Goal: Task Accomplishment & Management: Manage account settings

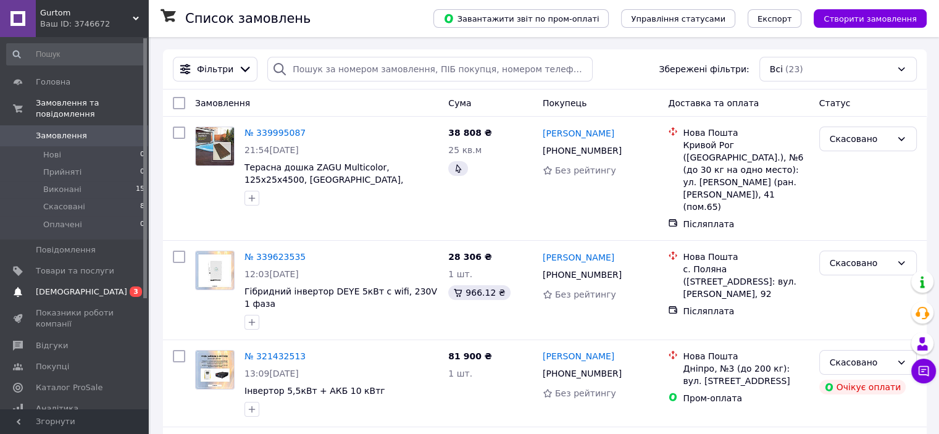
click at [67, 186] on li "Виконані 15" at bounding box center [76, 189] width 152 height 17
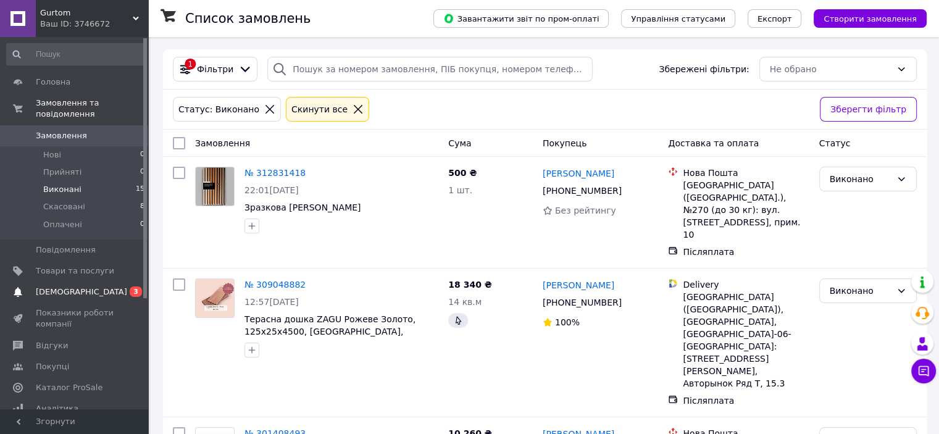
click at [72, 286] on span "[DEMOGRAPHIC_DATA]" at bounding box center [81, 291] width 91 height 11
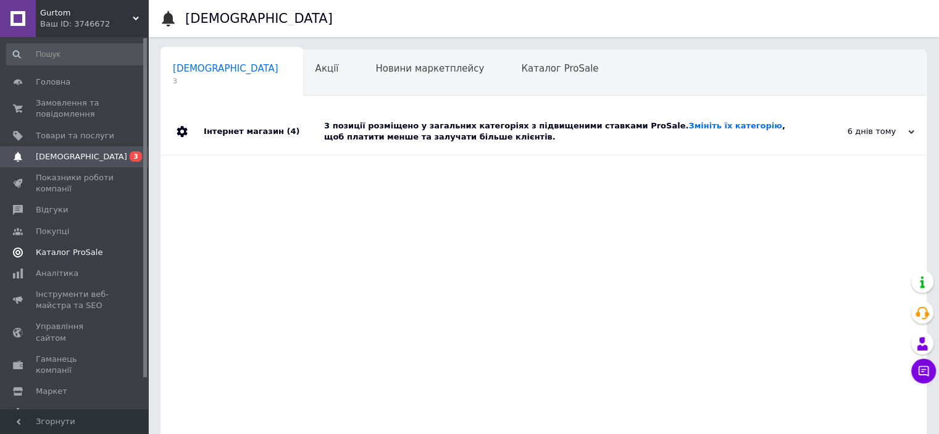
click at [58, 256] on span "Каталог ProSale" at bounding box center [69, 252] width 67 height 11
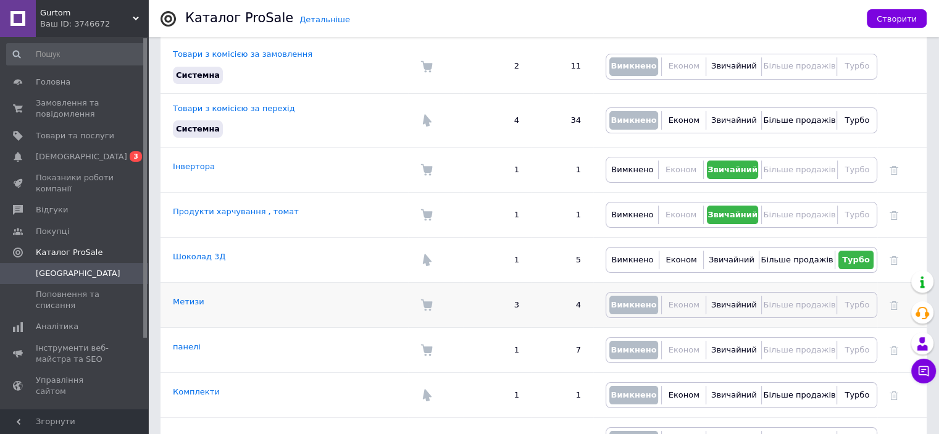
scroll to position [309, 0]
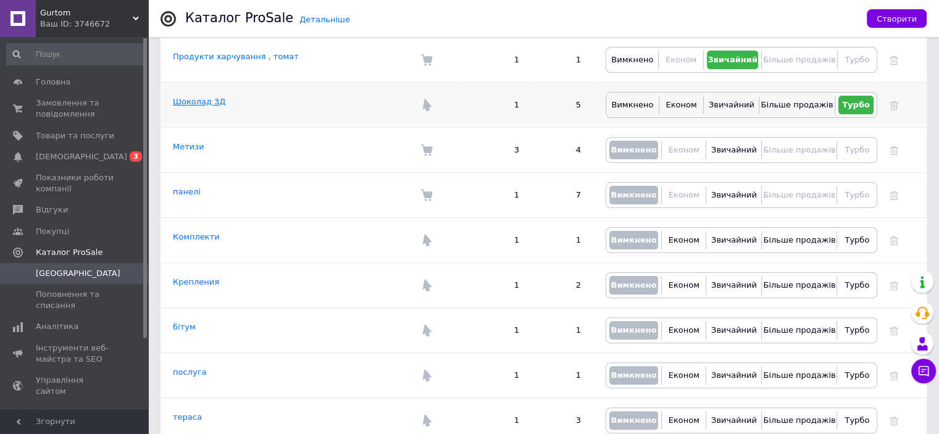
click at [188, 97] on link "Шоколад 3Д" at bounding box center [199, 101] width 52 height 9
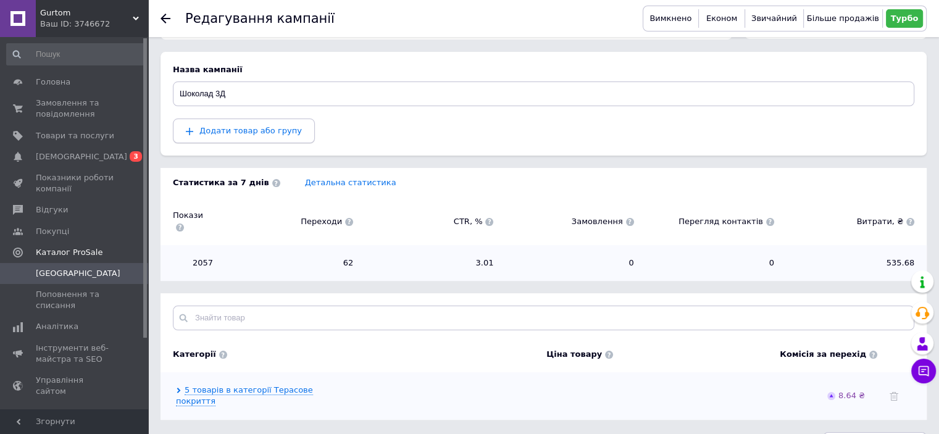
scroll to position [106, 0]
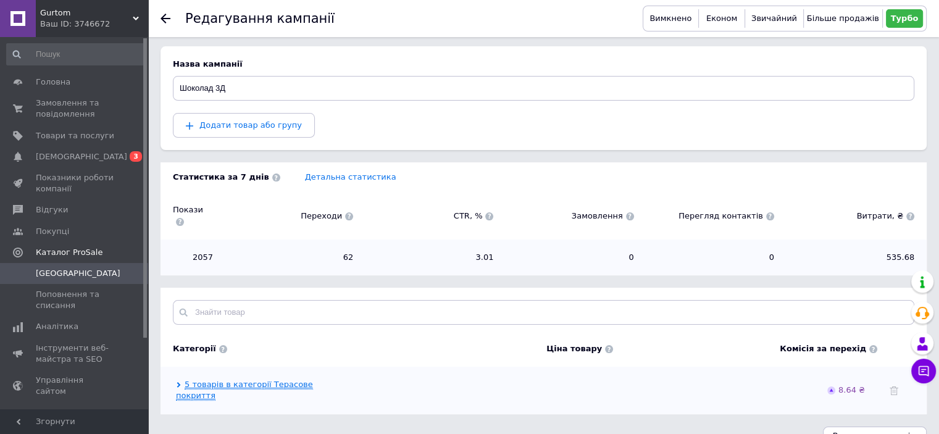
click at [308, 380] on link "5 товарів в категорії Терасове покриття" at bounding box center [244, 390] width 137 height 21
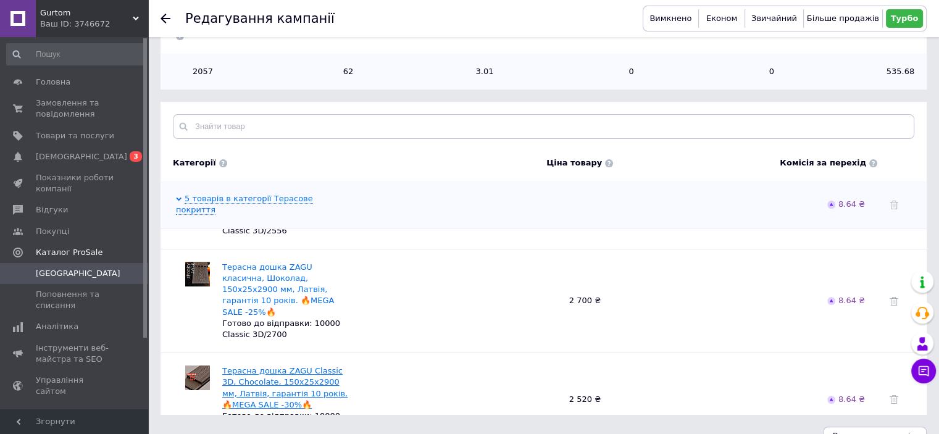
scroll to position [255, 0]
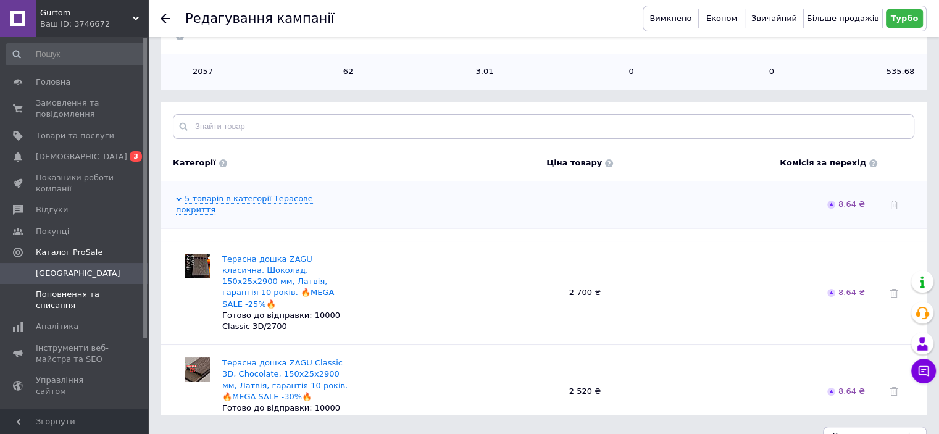
click at [54, 294] on span "Поповнення та списання" at bounding box center [75, 300] width 78 height 22
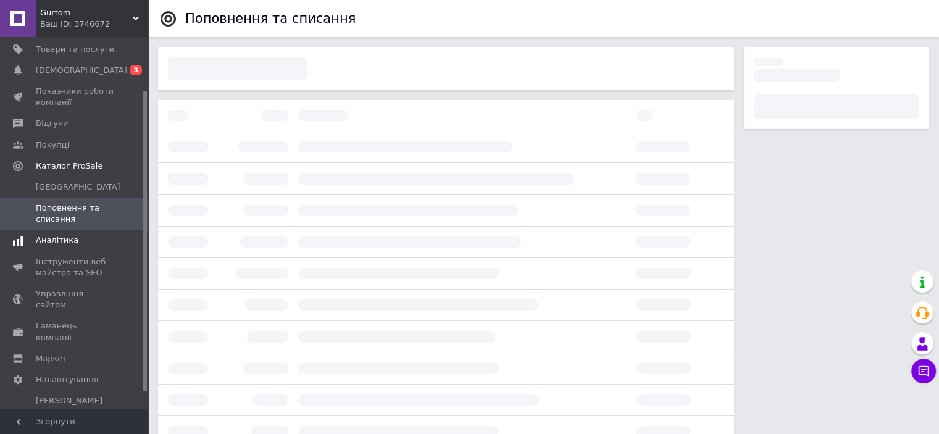
scroll to position [88, 0]
click at [77, 294] on span "Управління сайтом" at bounding box center [75, 298] width 78 height 22
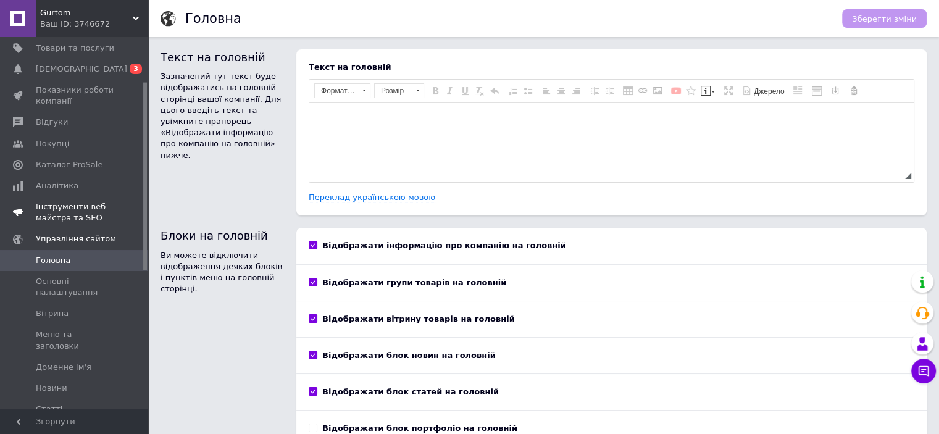
click at [67, 214] on span "Інструменти веб-майстра та SEO" at bounding box center [75, 212] width 78 height 22
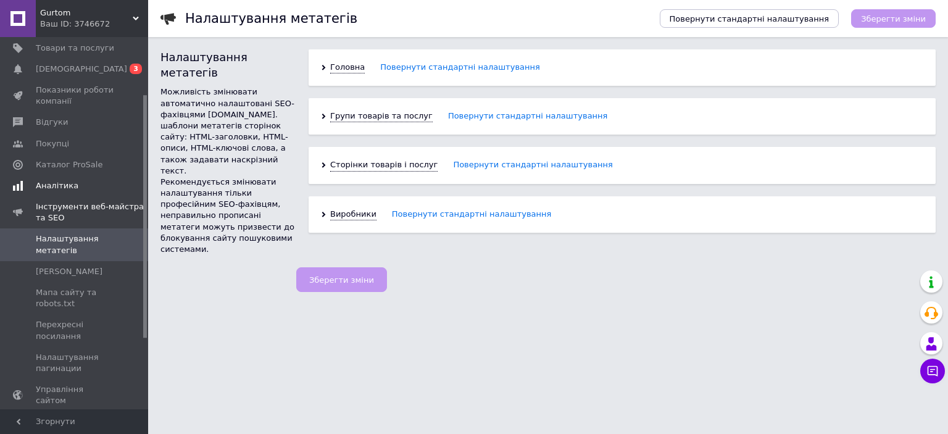
click at [58, 186] on span "Аналітика" at bounding box center [57, 185] width 43 height 11
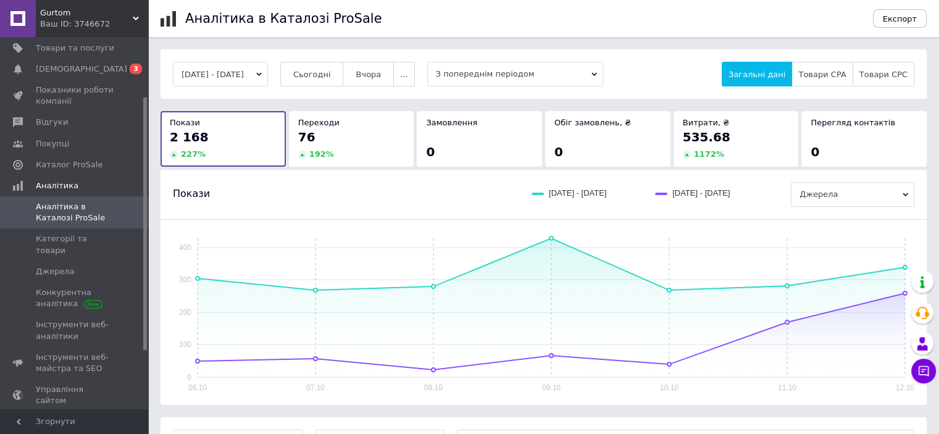
click at [265, 75] on button "[DATE] - [DATE]" at bounding box center [220, 74] width 95 height 25
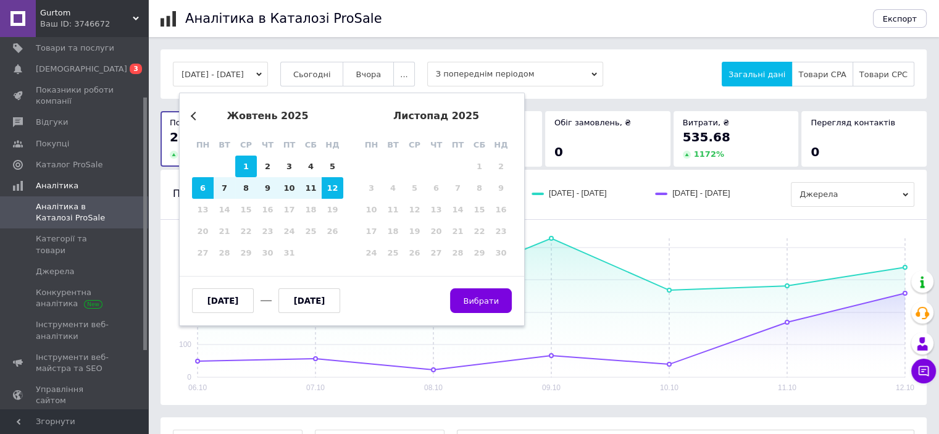
click at [249, 169] on div "1" at bounding box center [246, 167] width 22 height 22
type input "[DATE]"
click at [336, 190] on div "12" at bounding box center [333, 188] width 22 height 22
type input "[DATE]"
click at [506, 298] on button "Вибрати" at bounding box center [481, 300] width 62 height 25
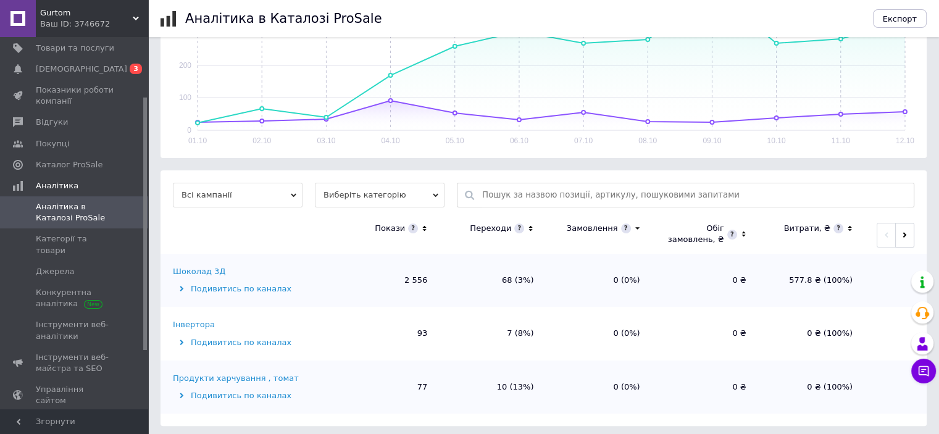
scroll to position [251, 0]
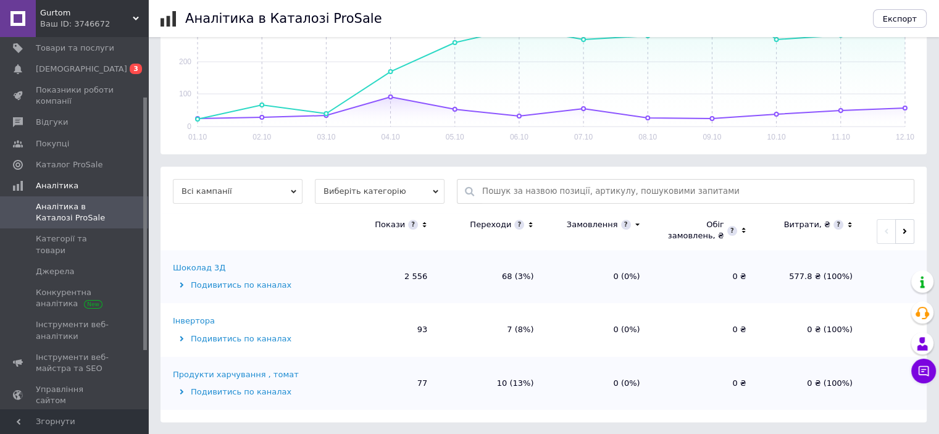
click at [207, 285] on div "Подивитись по каналах" at bounding box center [251, 285] width 157 height 11
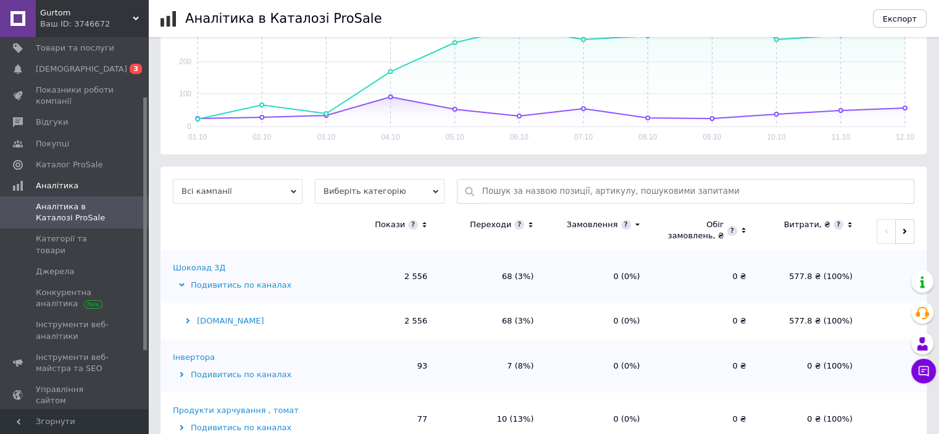
click at [210, 324] on div "[DOMAIN_NAME]" at bounding box center [251, 320] width 157 height 11
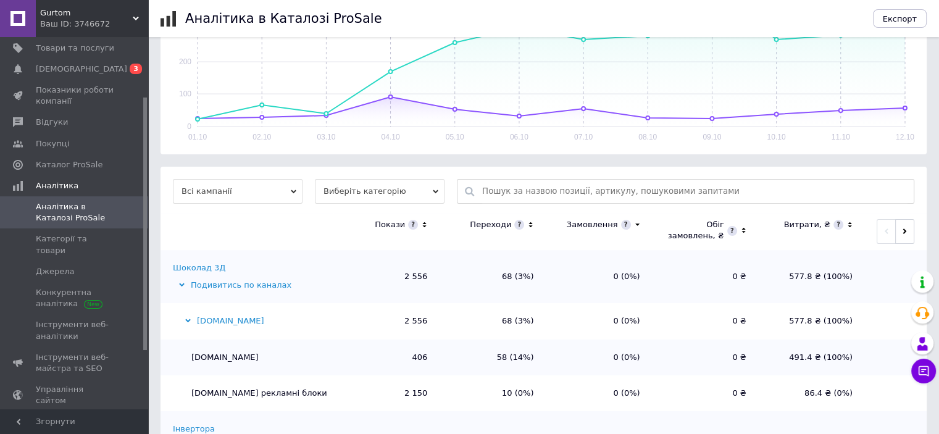
scroll to position [312, 0]
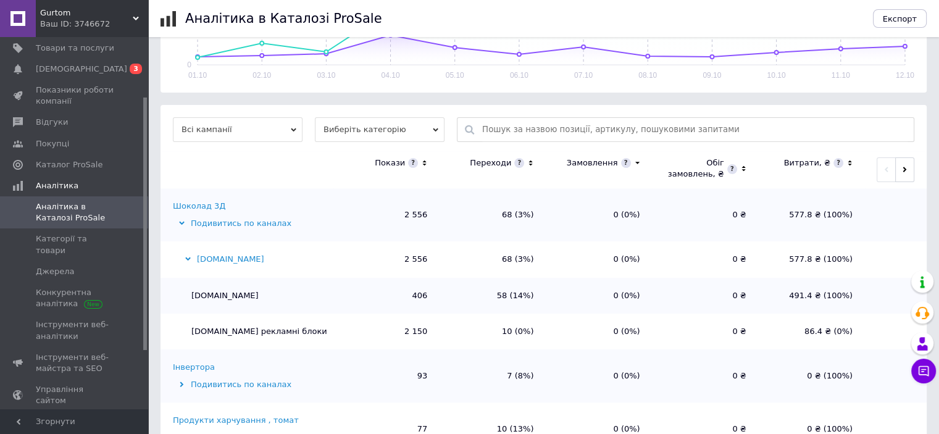
click at [209, 204] on div "Шоколад 3Д" at bounding box center [199, 206] width 52 height 11
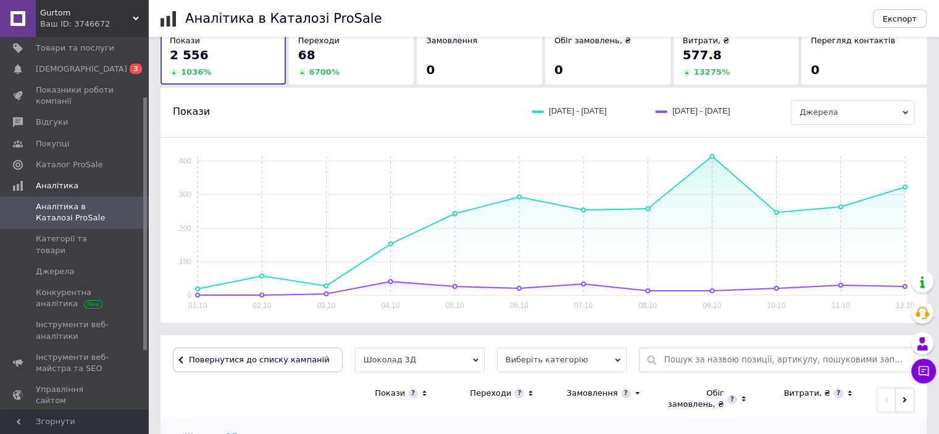
scroll to position [198, 0]
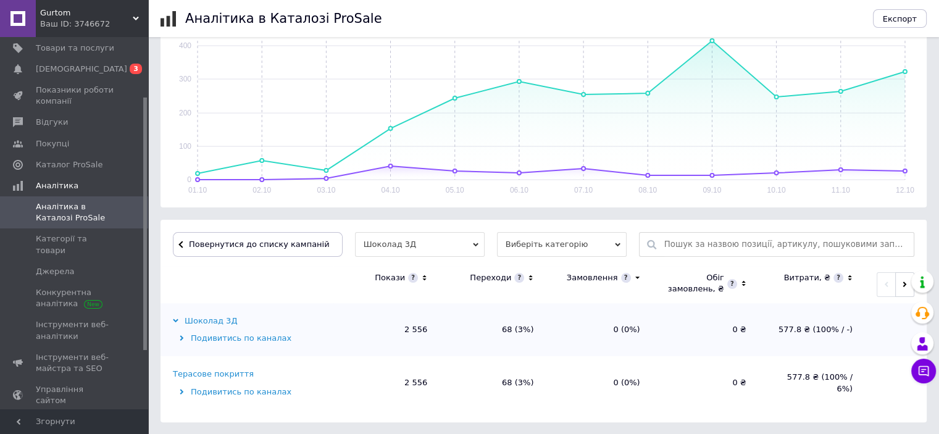
click at [227, 338] on div "Подивитись по каналах" at bounding box center [251, 338] width 157 height 11
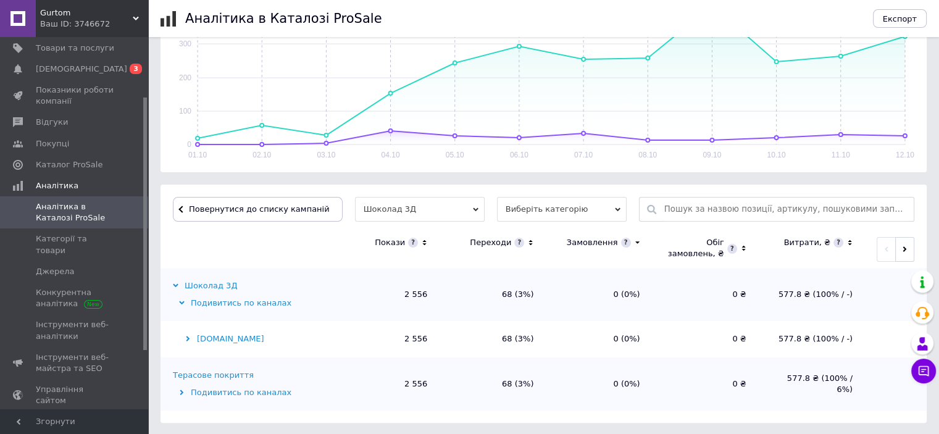
click at [231, 390] on div "Подивитись по каналах" at bounding box center [251, 392] width 157 height 11
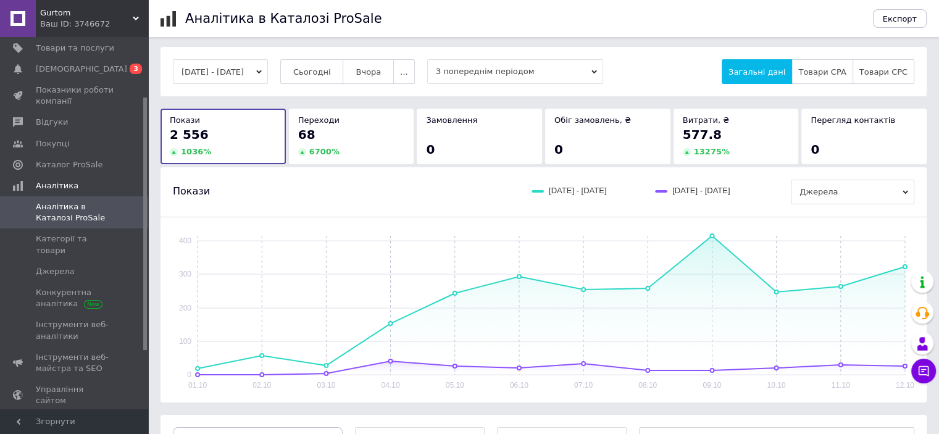
scroll to position [0, 0]
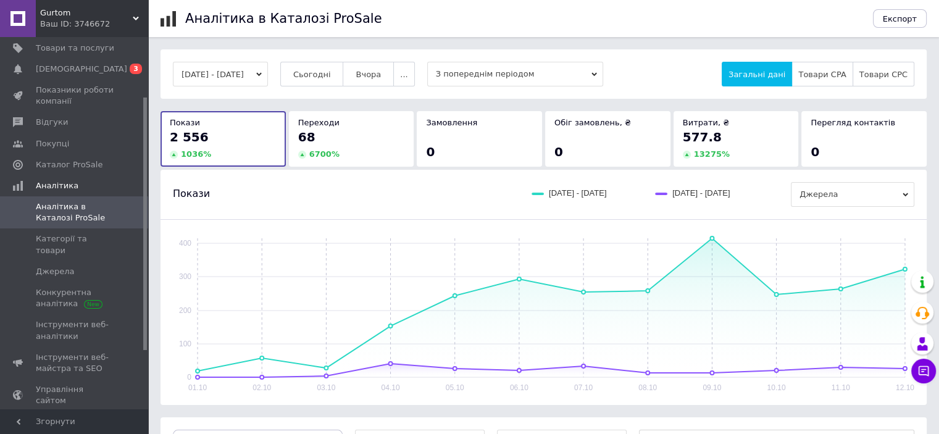
click at [336, 133] on div "68" at bounding box center [351, 136] width 107 height 17
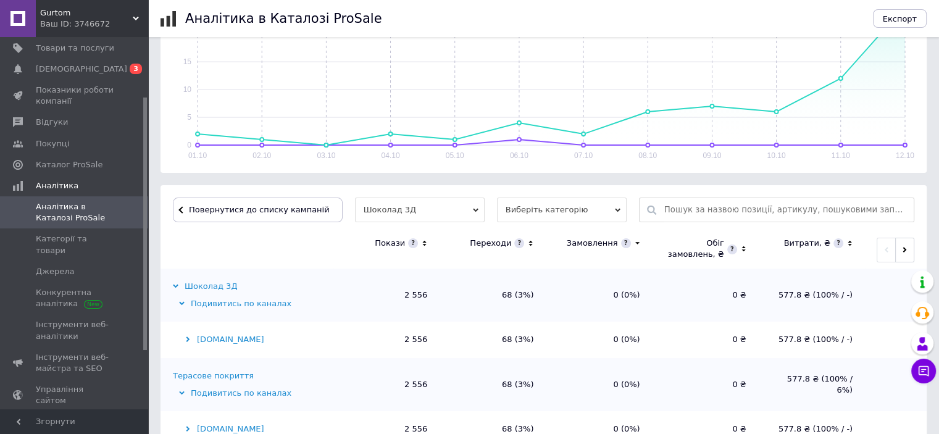
scroll to position [269, 0]
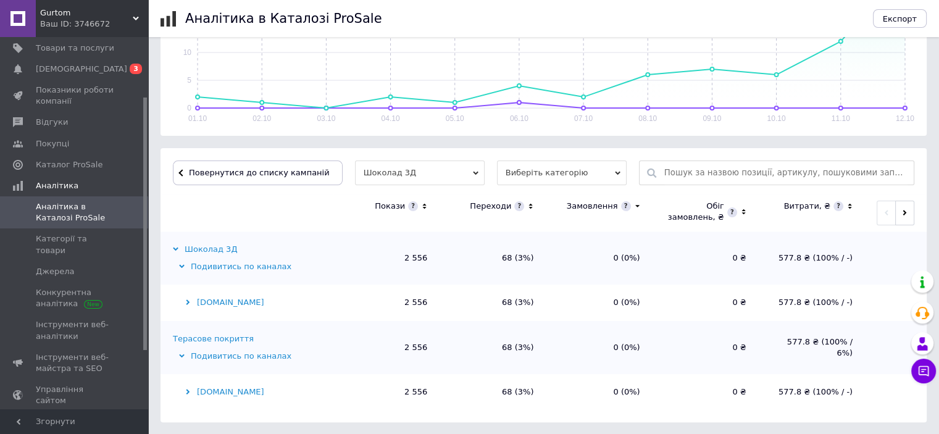
click at [436, 179] on span "Шоколад 3Д" at bounding box center [420, 173] width 130 height 25
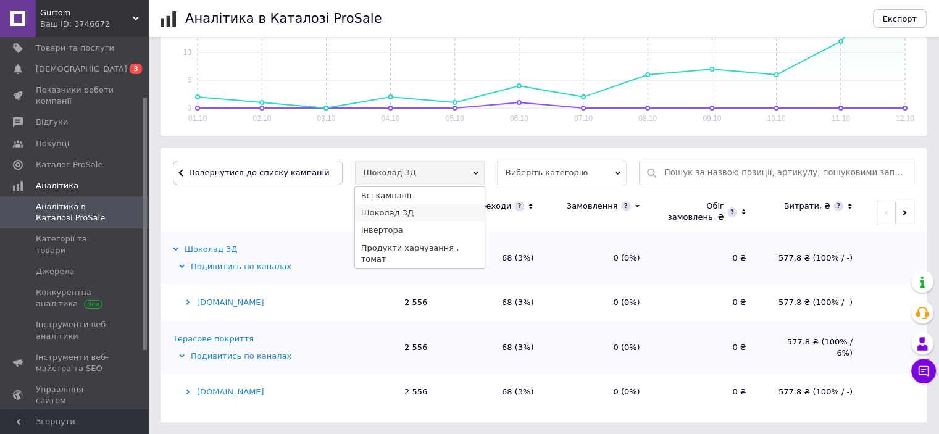
click at [363, 214] on li "Шоколад 3Д" at bounding box center [420, 212] width 130 height 17
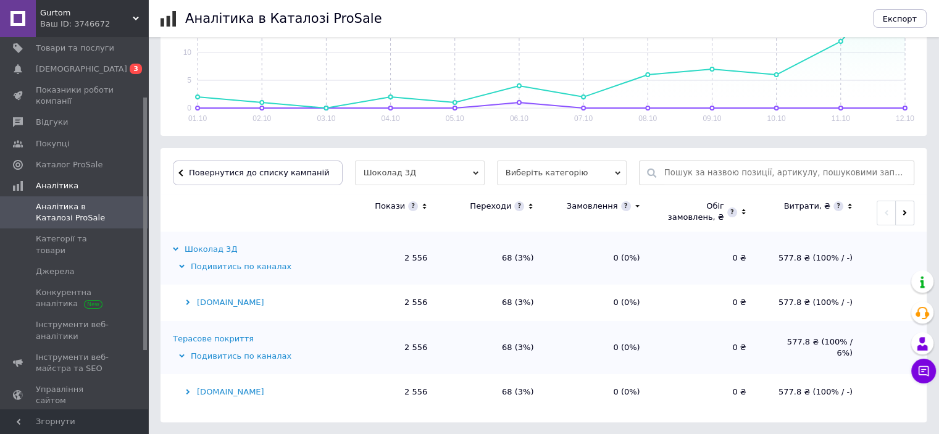
scroll to position [0, 0]
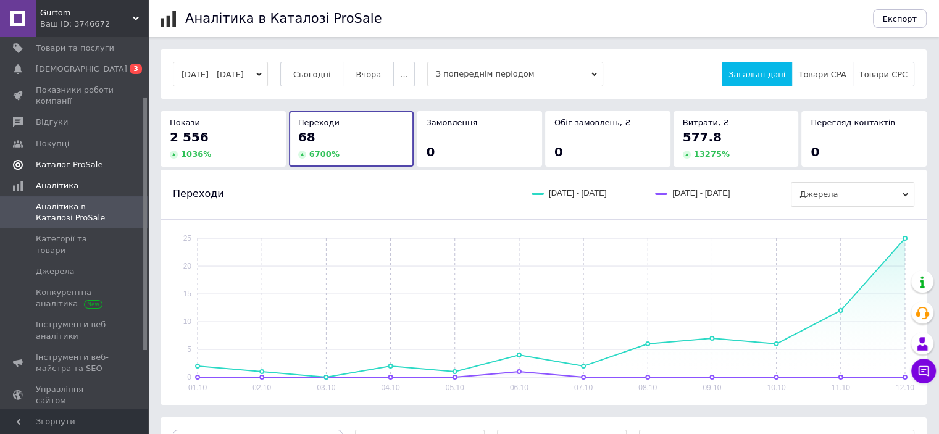
click at [45, 165] on span "Каталог ProSale" at bounding box center [69, 164] width 67 height 11
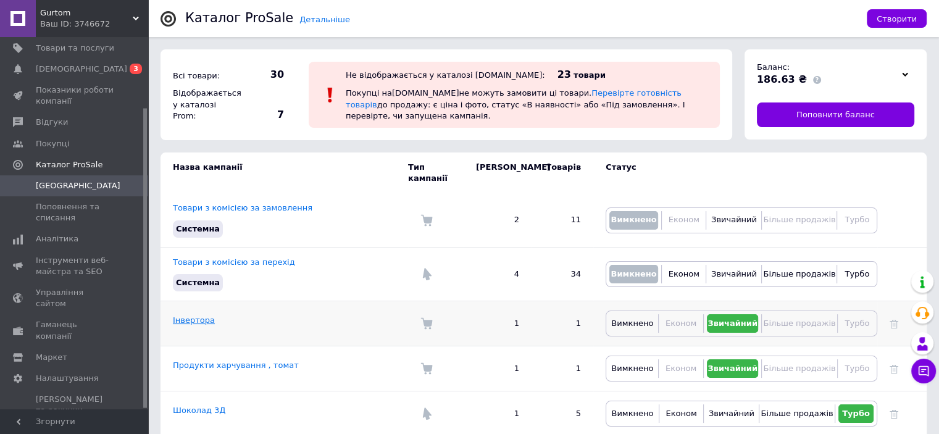
click at [198, 315] on link "Інвертора" at bounding box center [194, 319] width 42 height 9
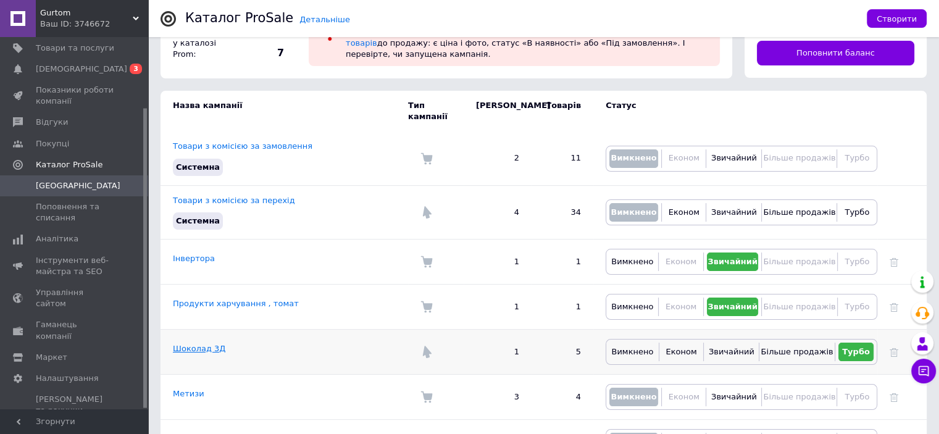
click at [198, 344] on link "Шоколад 3Д" at bounding box center [199, 348] width 52 height 9
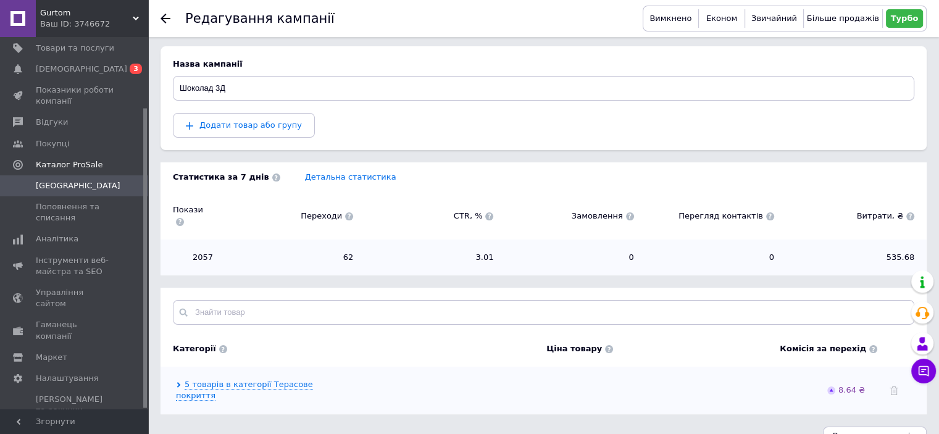
scroll to position [106, 0]
click at [313, 380] on link "5 товарів в категорії Терасове покриття" at bounding box center [244, 390] width 137 height 21
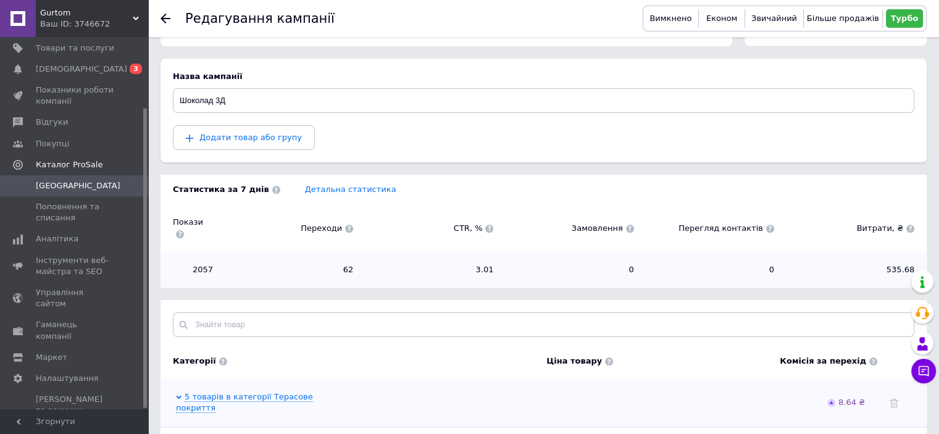
scroll to position [45, 0]
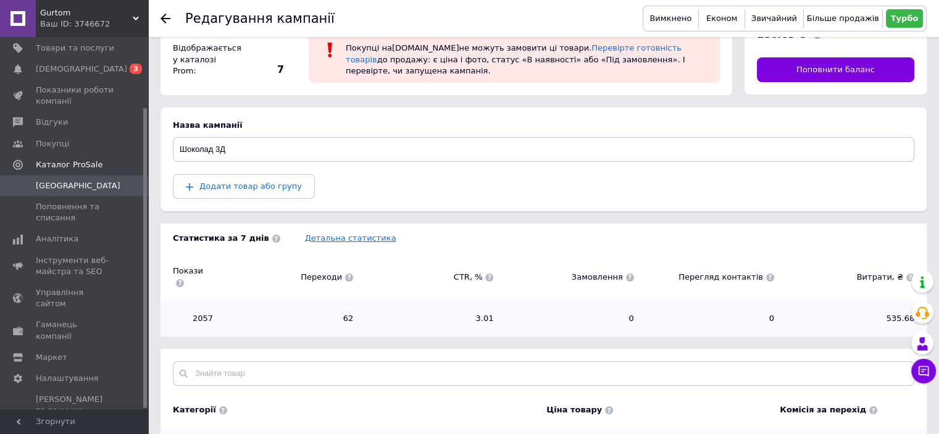
click at [354, 236] on link "Детальна статистика" at bounding box center [350, 237] width 91 height 9
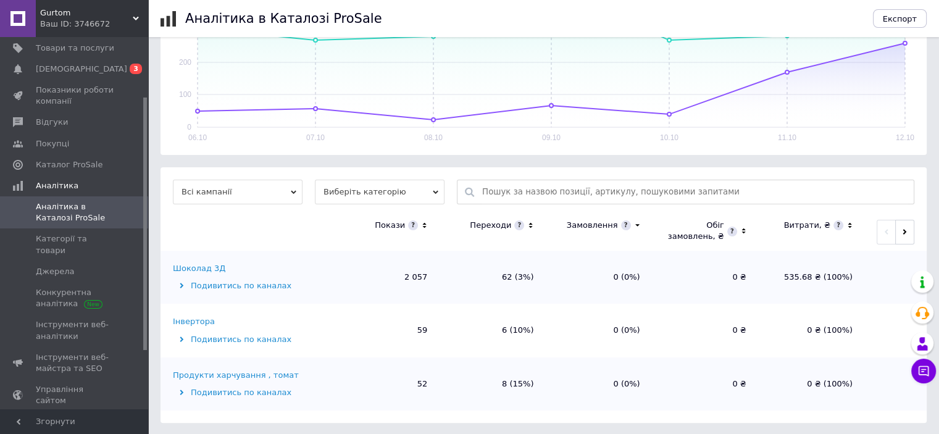
scroll to position [251, 0]
click at [249, 283] on div "Подивитись по каналах" at bounding box center [251, 285] width 157 height 11
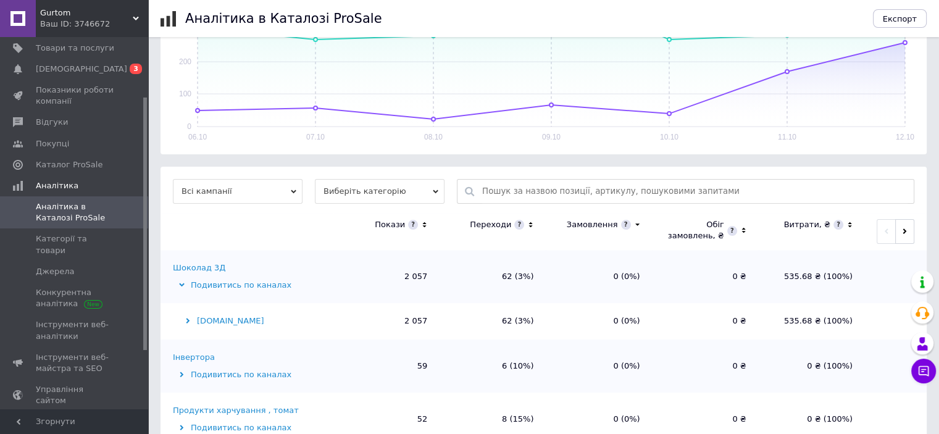
click at [220, 316] on div "[DOMAIN_NAME]" at bounding box center [251, 320] width 157 height 11
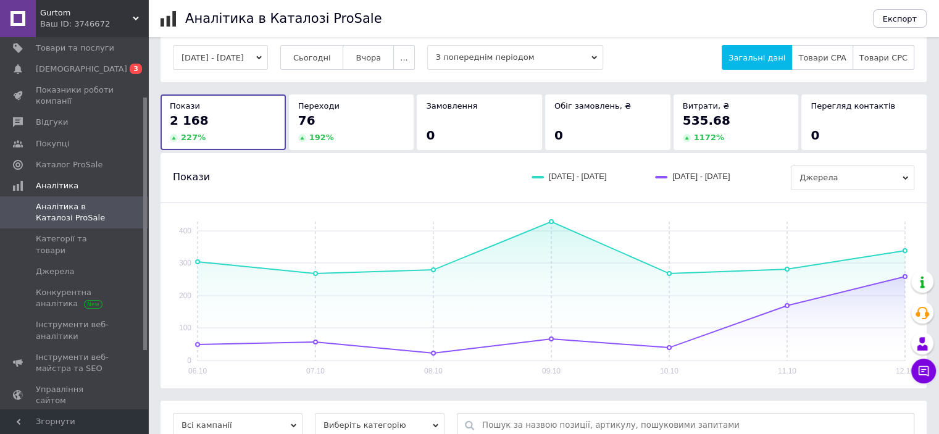
scroll to position [0, 0]
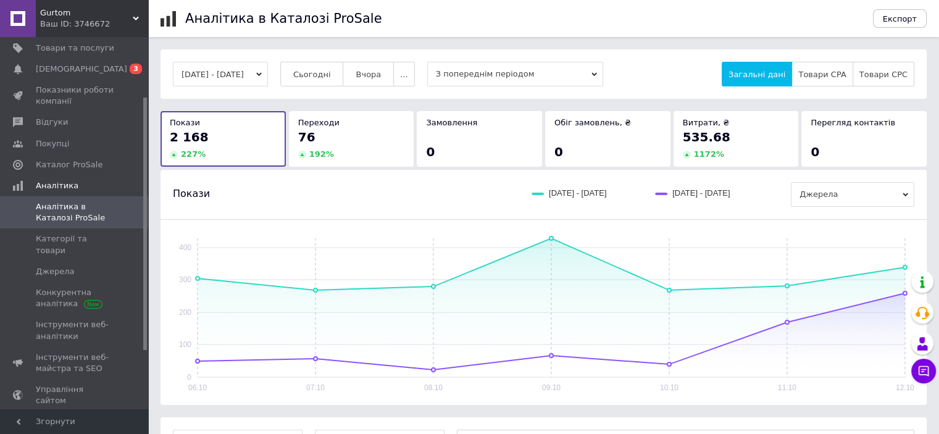
click at [333, 142] on div "76" at bounding box center [351, 136] width 107 height 17
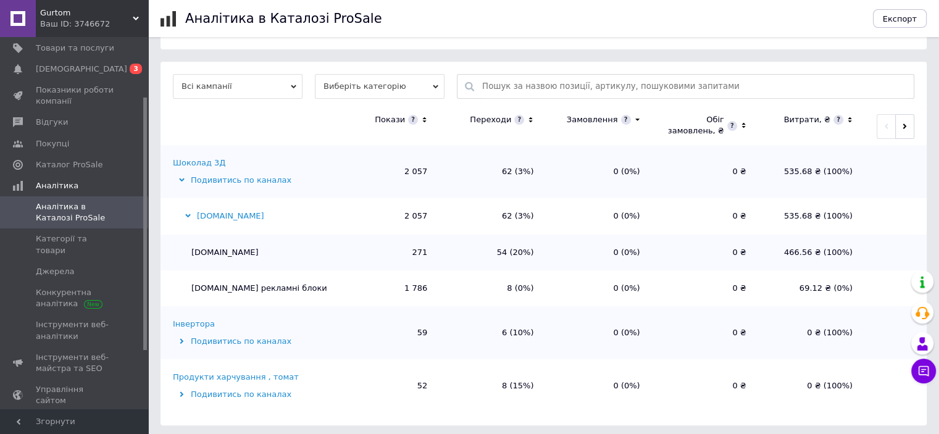
scroll to position [358, 0]
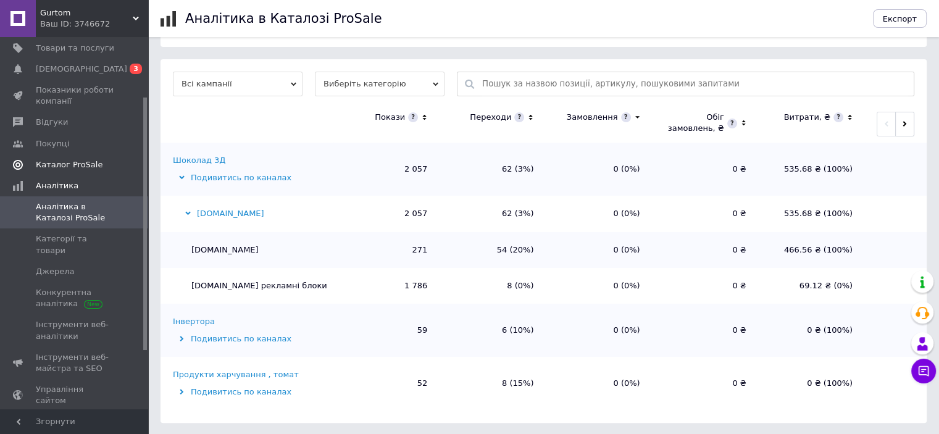
click at [82, 169] on span "Каталог ProSale" at bounding box center [69, 164] width 67 height 11
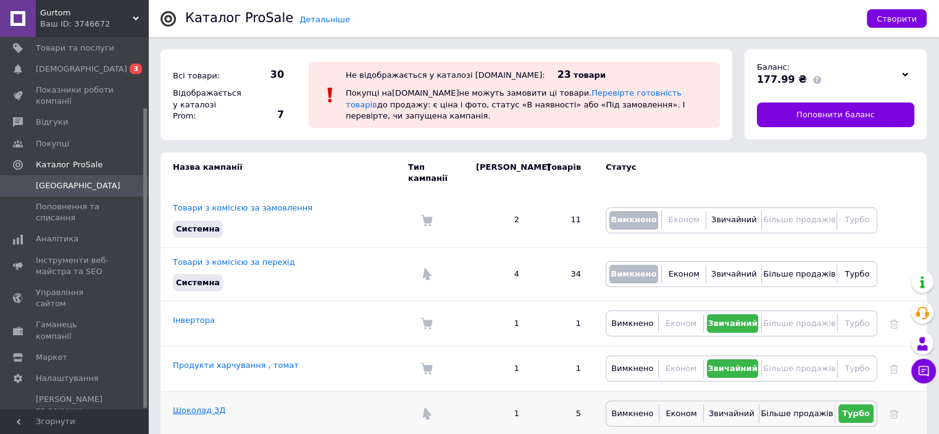
click at [205, 406] on link "Шоколад 3Д" at bounding box center [199, 410] width 52 height 9
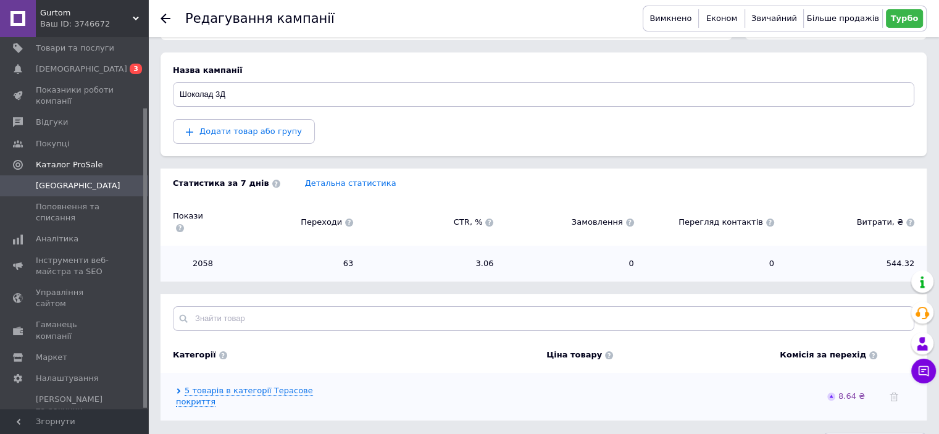
scroll to position [106, 0]
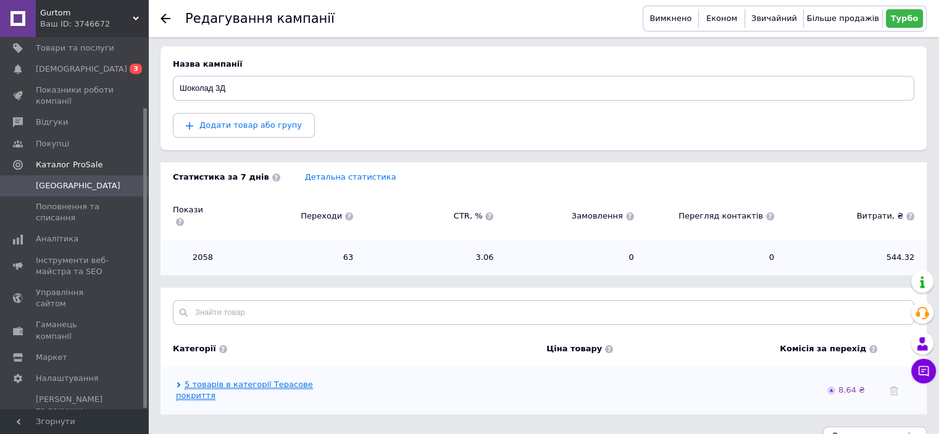
click at [299, 380] on link "5 товарів в категорії Терасове покриття" at bounding box center [244, 390] width 137 height 21
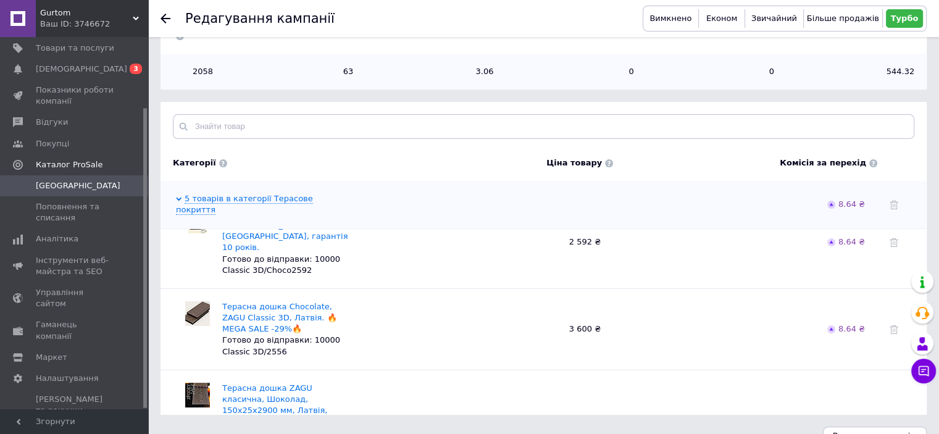
scroll to position [255, 0]
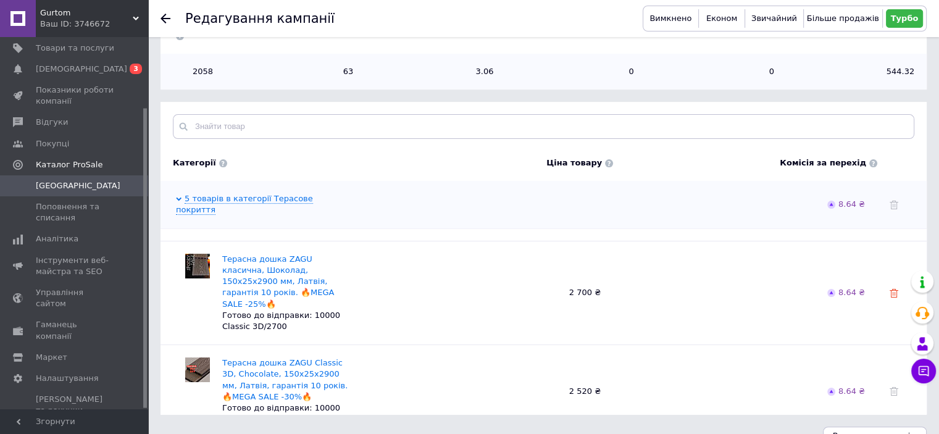
click at [894, 289] on use at bounding box center [894, 293] width 9 height 9
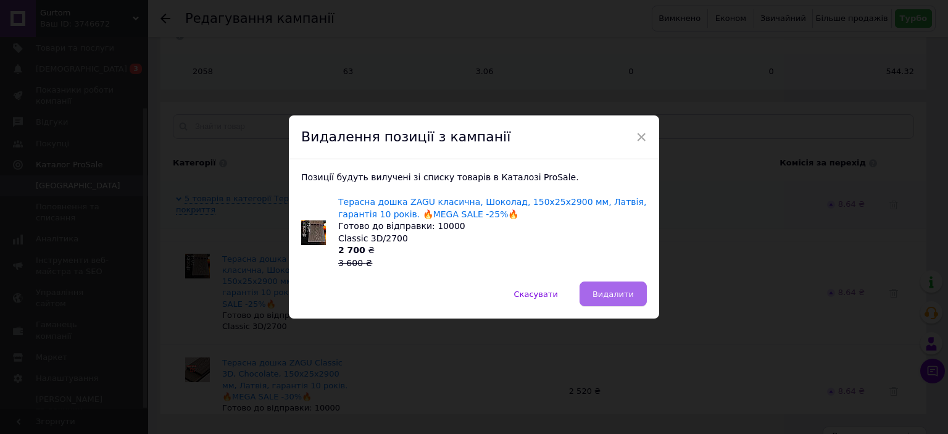
click at [600, 286] on button "Видалити" at bounding box center [613, 294] width 67 height 25
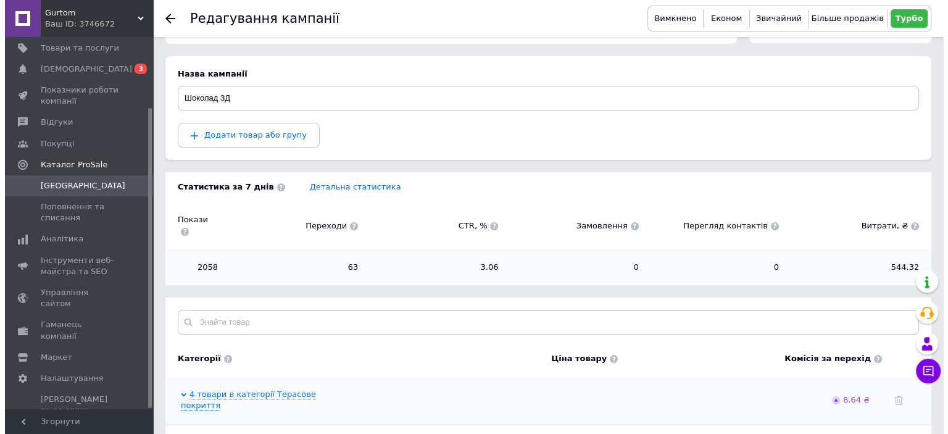
scroll to position [0, 0]
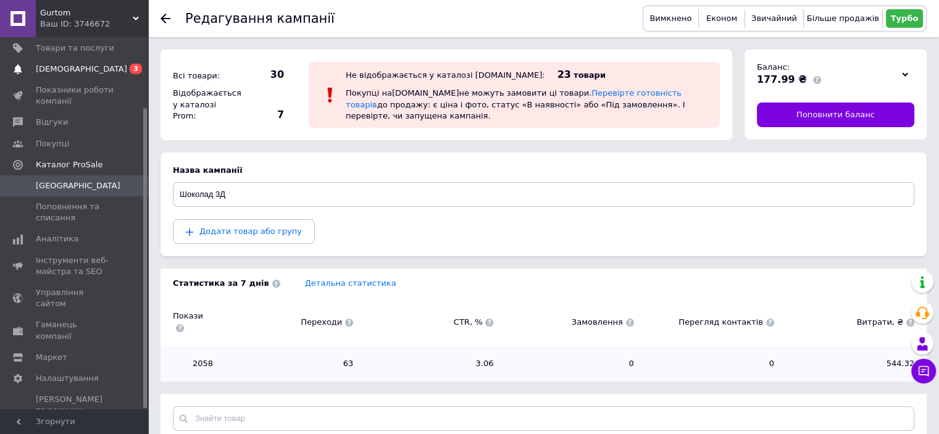
click at [54, 64] on span "[DEMOGRAPHIC_DATA]" at bounding box center [81, 69] width 91 height 11
